Goal: Check status

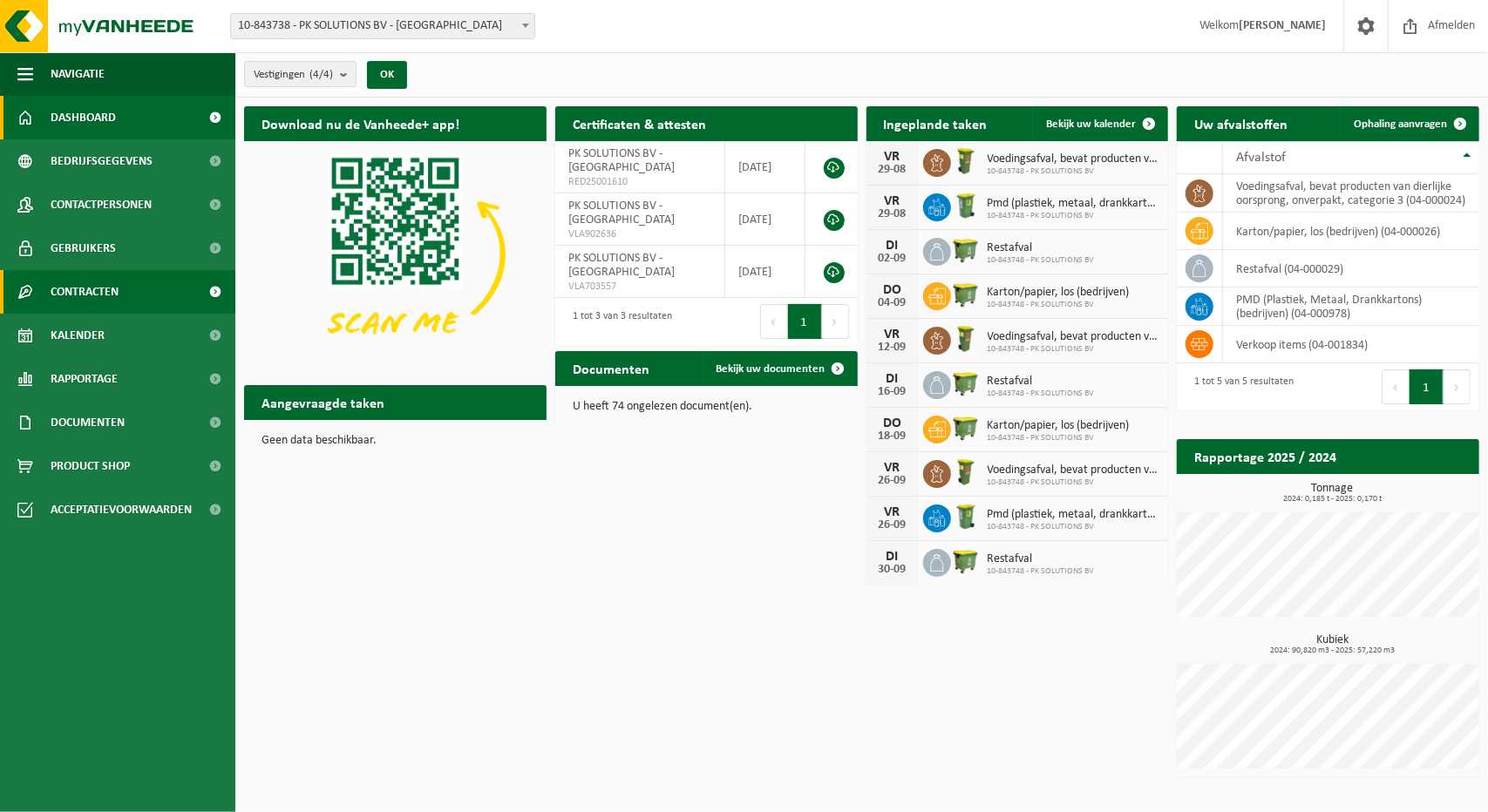
click at [62, 292] on span "Contracten" at bounding box center [84, 292] width 68 height 44
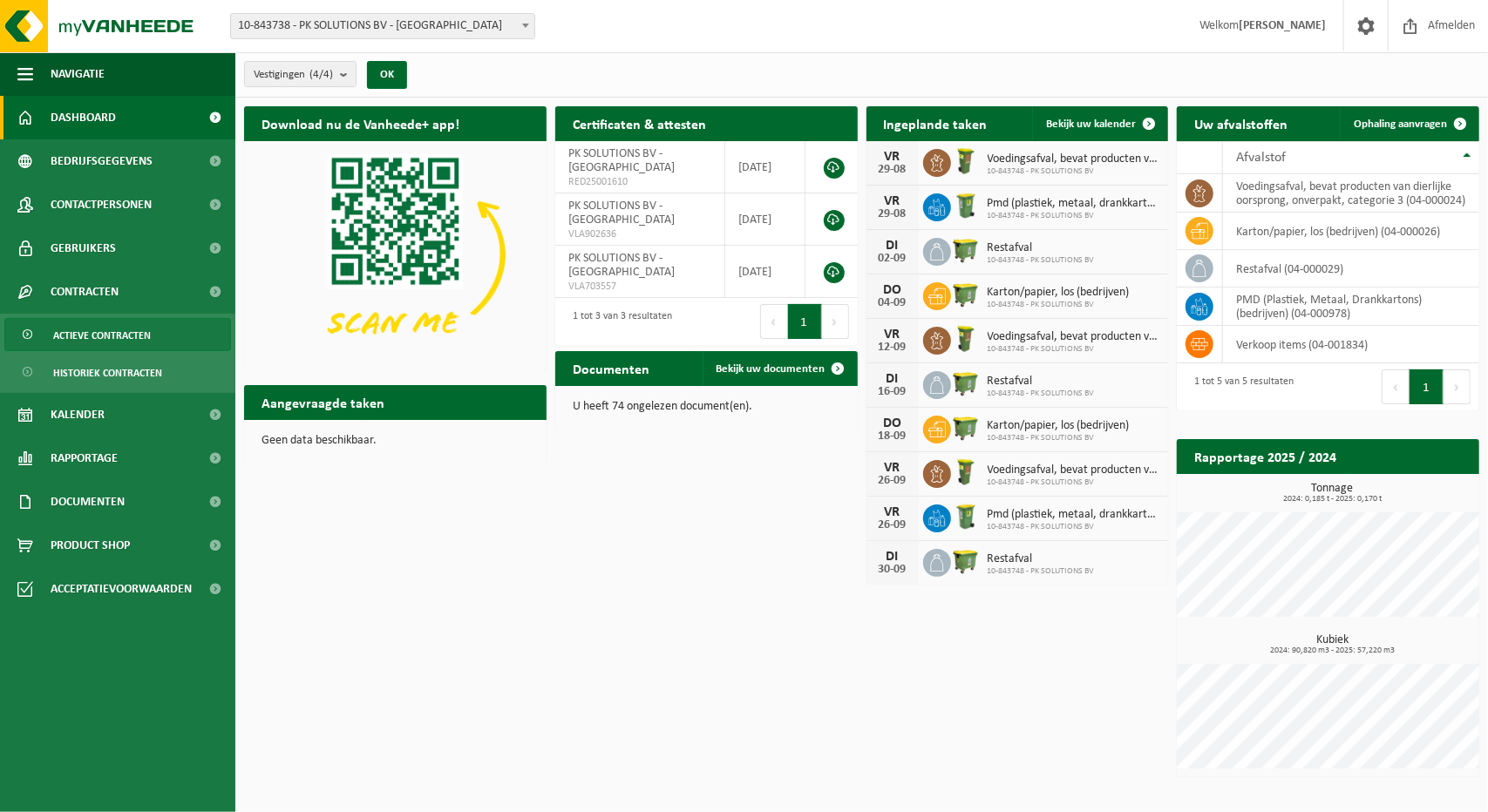
click at [105, 327] on span "Actieve contracten" at bounding box center [102, 335] width 98 height 34
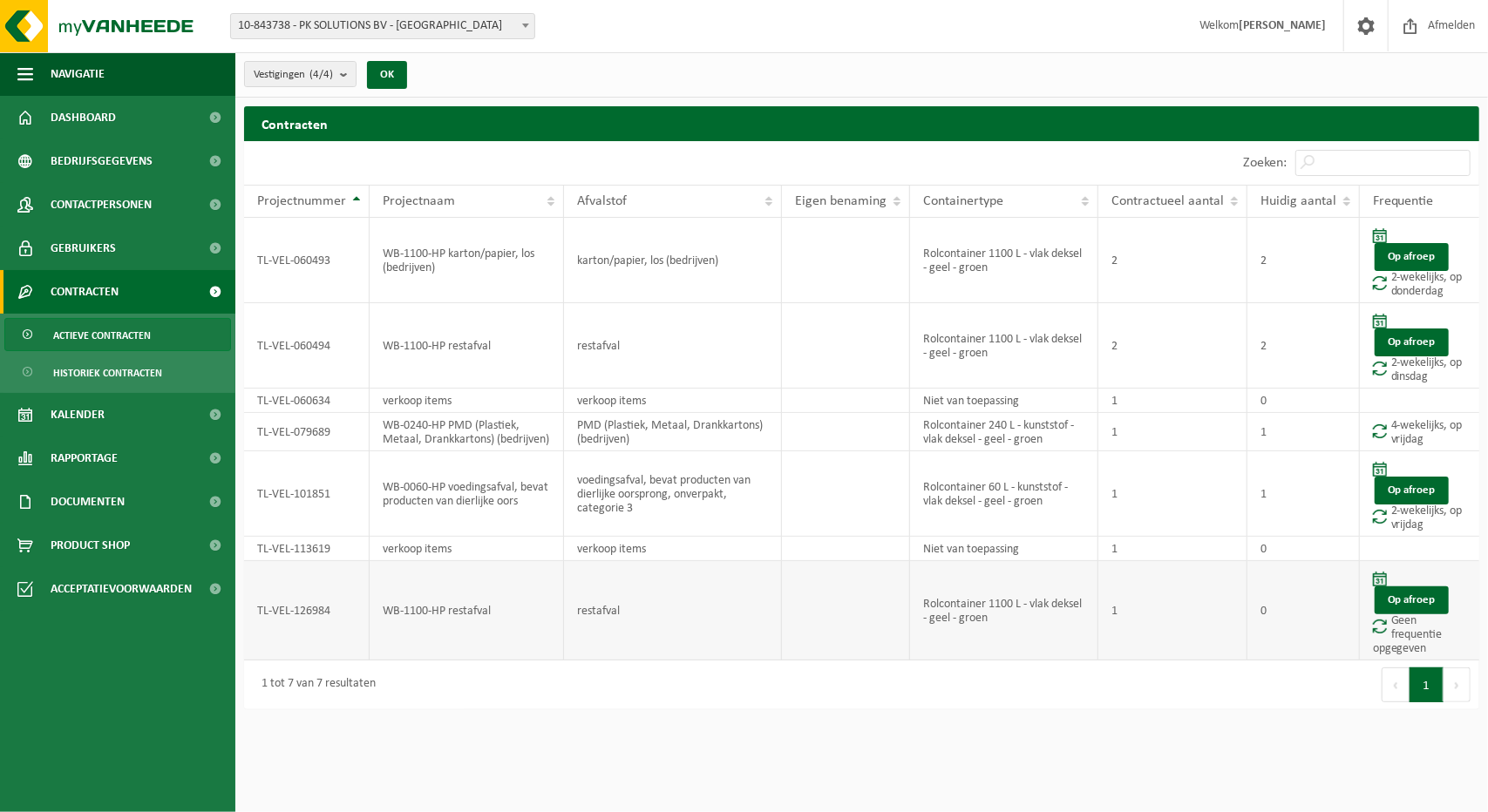
click at [667, 608] on td "restafval" at bounding box center [673, 611] width 218 height 100
click at [958, 602] on td "Rolcontainer 1100 L - vlak deksel - geel - groen" at bounding box center [1005, 611] width 189 height 100
click at [440, 604] on td "WB-1100-HP restafval" at bounding box center [467, 611] width 194 height 100
click at [1402, 632] on td "Op afroep Geen frequentie opgegeven" at bounding box center [1420, 611] width 120 height 100
